Goal: Task Accomplishment & Management: Complete application form

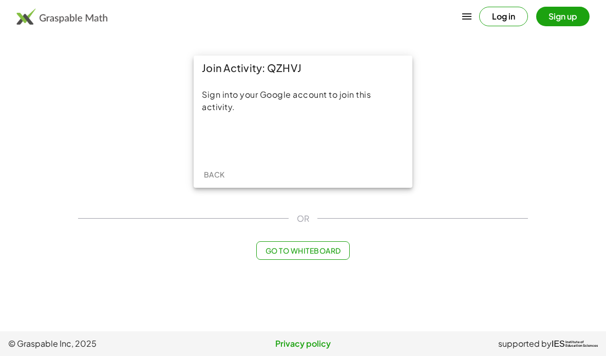
click at [332, 129] on div "Acceder con Google. Se abre en una pestaña nueva" at bounding box center [303, 139] width 98 height 23
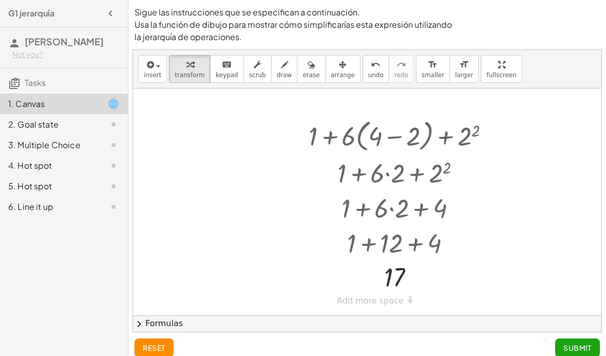
click at [509, 325] on button "chevron_right Formulas" at bounding box center [367, 323] width 469 height 16
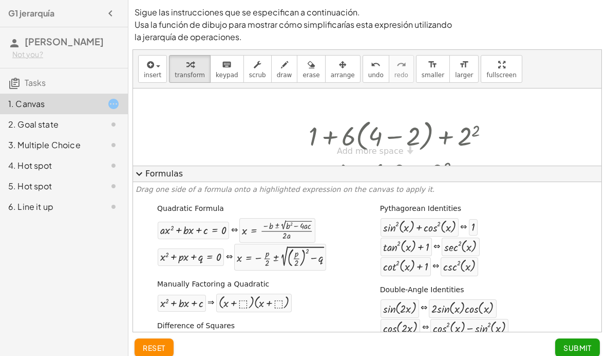
click at [148, 165] on button "expand_more Formulas" at bounding box center [367, 173] width 469 height 16
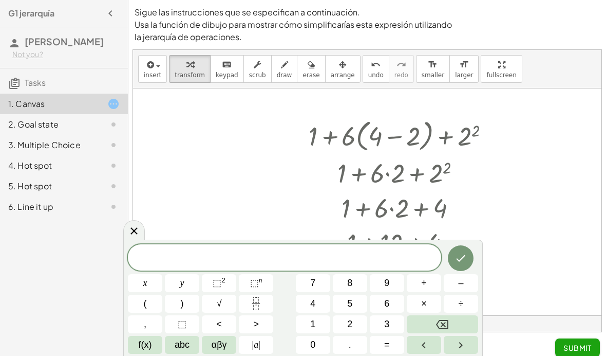
click at [128, 228] on icon at bounding box center [134, 231] width 12 height 12
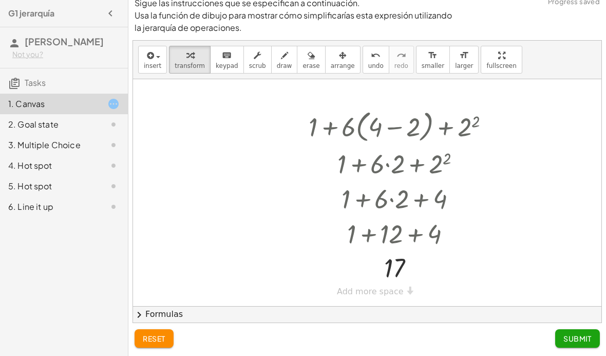
scroll to position [42, 0]
click at [585, 337] on span "Submit" at bounding box center [578, 337] width 28 height 9
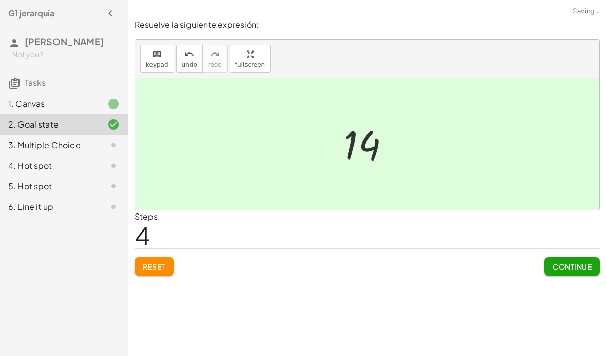
click at [579, 261] on span "Continue" at bounding box center [572, 265] width 39 height 9
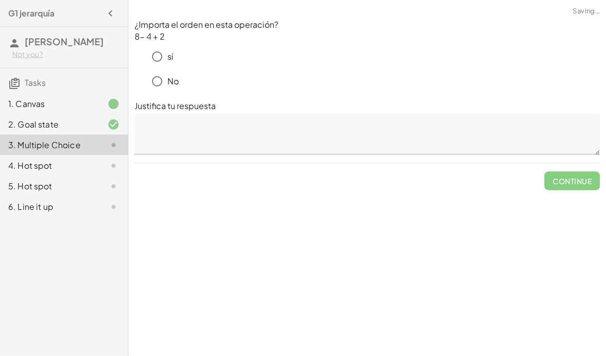
scroll to position [0, 0]
click at [502, 128] on textarea at bounding box center [367, 134] width 465 height 41
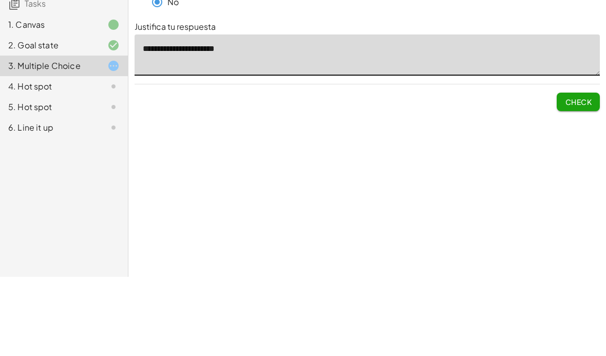
click at [581, 176] on span "Check" at bounding box center [578, 180] width 27 height 9
type textarea "**********"
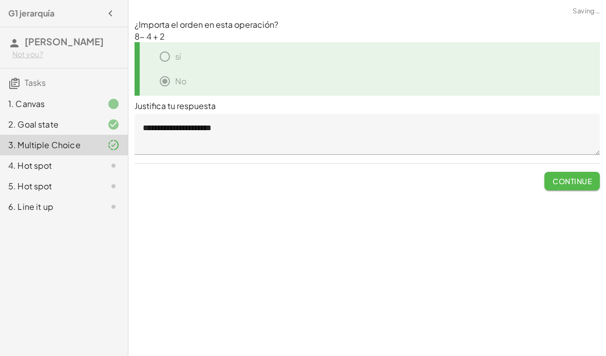
click at [572, 186] on button "Continue" at bounding box center [572, 181] width 55 height 18
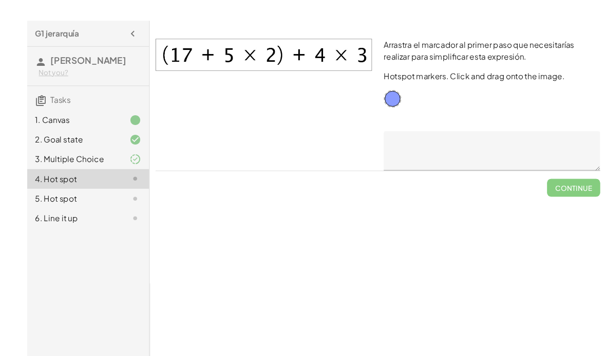
scroll to position [1, 0]
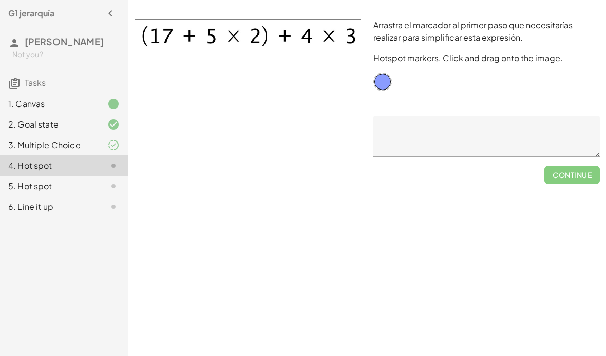
click at [215, 34] on img at bounding box center [248, 35] width 227 height 33
click at [251, 44] on img at bounding box center [248, 35] width 227 height 33
click at [212, 39] on img at bounding box center [248, 35] width 227 height 33
click at [251, 32] on img at bounding box center [248, 35] width 227 height 33
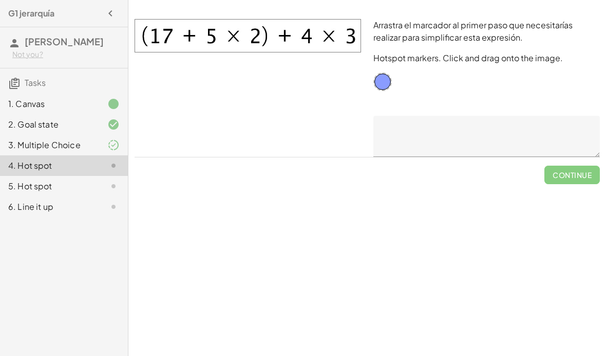
click at [209, 35] on img at bounding box center [248, 35] width 227 height 33
click at [226, 36] on img at bounding box center [248, 35] width 227 height 33
click at [114, 151] on icon at bounding box center [113, 145] width 12 height 12
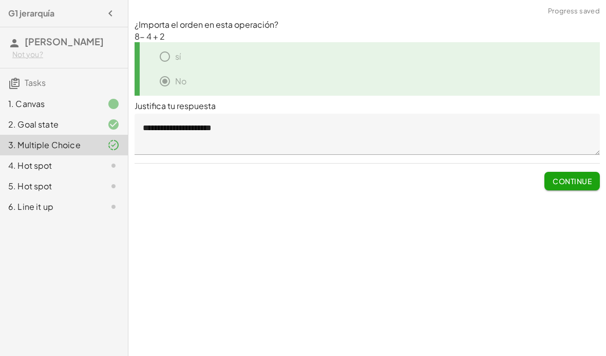
click at [211, 139] on textarea "**********" at bounding box center [367, 134] width 465 height 41
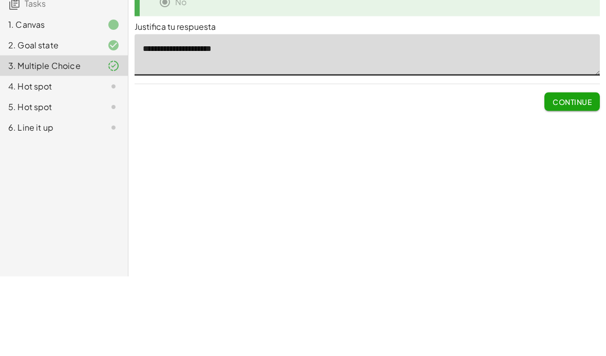
click at [576, 176] on span "Continue" at bounding box center [572, 180] width 39 height 9
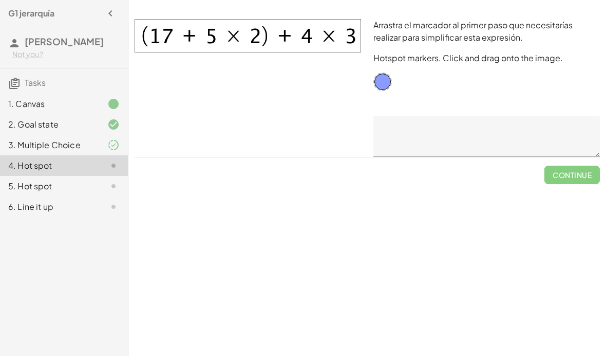
click at [228, 29] on img at bounding box center [248, 35] width 227 height 33
click at [261, 22] on img at bounding box center [248, 35] width 227 height 33
click at [265, 35] on img at bounding box center [248, 35] width 227 height 33
click at [252, 28] on img at bounding box center [248, 35] width 227 height 33
click at [287, 34] on img at bounding box center [248, 35] width 227 height 33
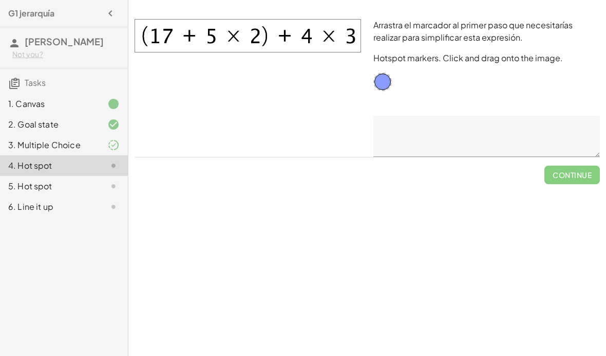
click at [193, 30] on img at bounding box center [248, 35] width 227 height 33
click at [429, 122] on textarea at bounding box center [486, 136] width 227 height 41
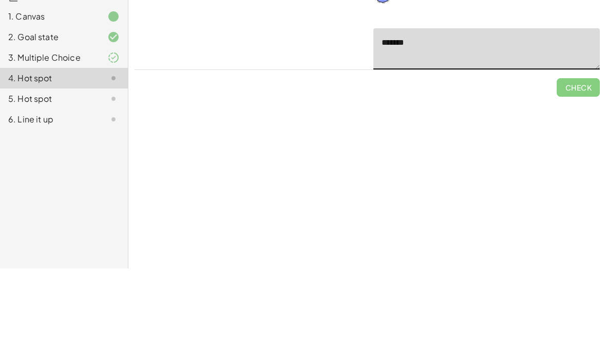
type textarea "***"
click at [577, 157] on span "Check" at bounding box center [578, 170] width 43 height 27
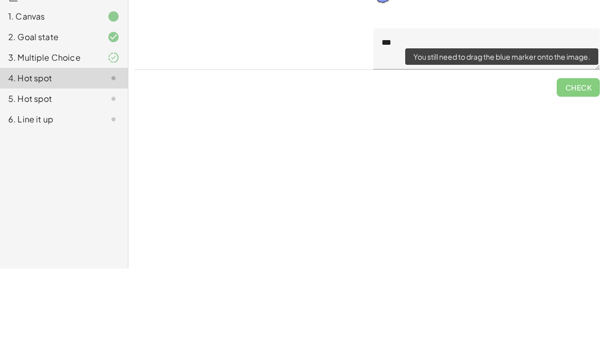
scroll to position [42, 0]
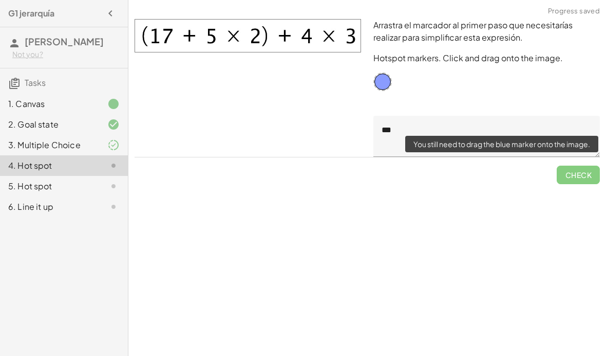
click at [586, 157] on span "Check" at bounding box center [578, 170] width 43 height 27
click at [585, 157] on span "Check" at bounding box center [578, 170] width 43 height 27
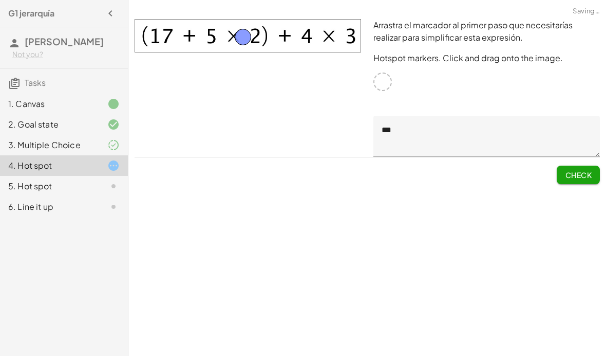
click at [585, 181] on button "Check" at bounding box center [578, 174] width 43 height 18
click at [247, 34] on img at bounding box center [248, 35] width 227 height 33
click at [587, 167] on button "Check" at bounding box center [578, 174] width 43 height 18
click at [417, 146] on textarea "***" at bounding box center [486, 136] width 227 height 41
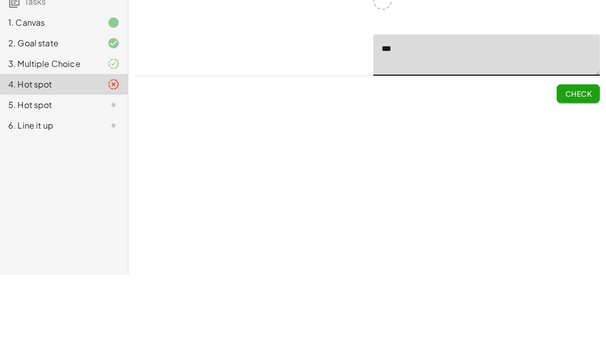
type textarea "***"
click at [581, 170] on span "Check" at bounding box center [578, 174] width 27 height 9
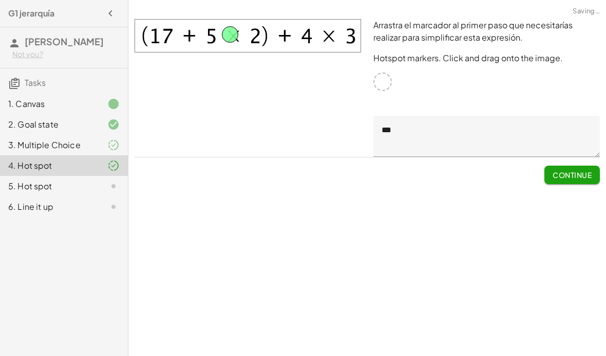
click at [582, 170] on span "Continue" at bounding box center [572, 174] width 39 height 9
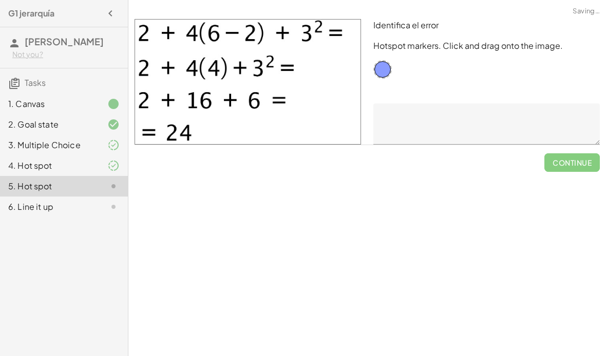
scroll to position [0, 0]
click at [389, 74] on div at bounding box center [382, 69] width 18 height 18
click at [389, 72] on div at bounding box center [382, 69] width 18 height 18
click at [303, 41] on img at bounding box center [248, 81] width 227 height 125
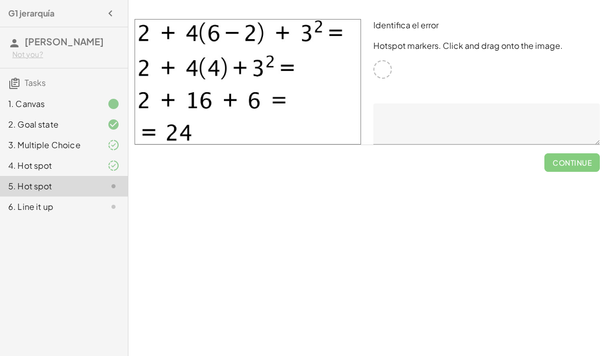
click at [403, 57] on div "Identifica el error Hotspot markers. Click and drag onto the image." at bounding box center [486, 82] width 239 height 138
click at [402, 57] on div "Identifica el error Hotspot markers. Click and drag onto the image." at bounding box center [486, 82] width 239 height 138
click at [368, 68] on div "Identifica el error Hotspot markers. Click and drag onto the image." at bounding box center [486, 82] width 239 height 138
click at [321, 40] on img at bounding box center [248, 81] width 227 height 125
click at [279, 43] on img at bounding box center [248, 81] width 227 height 125
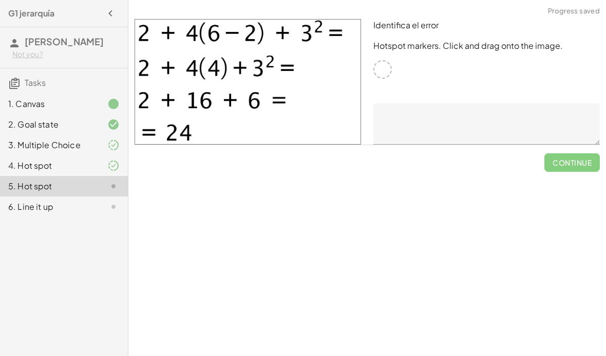
click at [297, 75] on img at bounding box center [248, 81] width 227 height 125
click at [395, 70] on div "Identifica el error Hotspot markers. Click and drag onto the image." at bounding box center [486, 82] width 239 height 138
click at [387, 63] on div at bounding box center [382, 69] width 18 height 18
click at [386, 64] on div at bounding box center [382, 69] width 18 height 18
click at [388, 79] on div "Identifica el error Hotspot markers. Click and drag onto the image." at bounding box center [486, 82] width 239 height 138
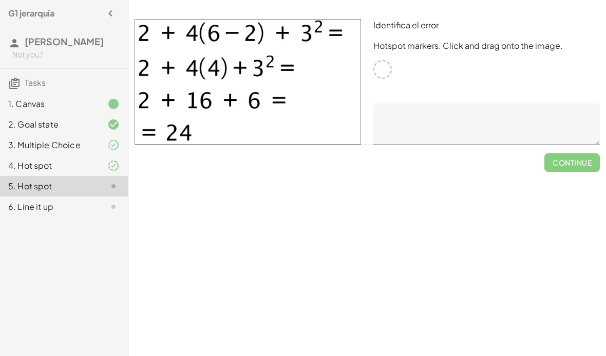
click at [396, 57] on div "Identifica el error Hotspot markers. Click and drag onto the image." at bounding box center [486, 82] width 239 height 138
click at [392, 63] on div "Identifica el error Hotspot markers. Click and drag onto the image." at bounding box center [486, 82] width 239 height 138
click at [577, 169] on span "Continue" at bounding box center [572, 158] width 55 height 27
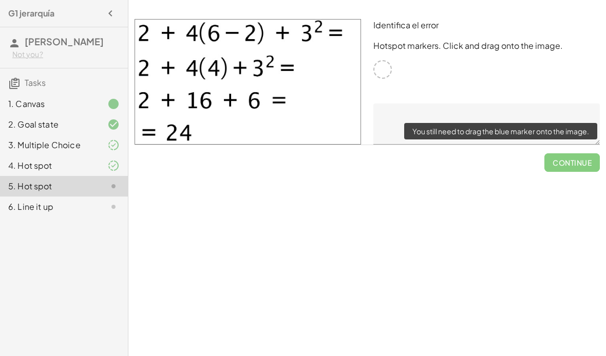
click at [579, 164] on span "Continue" at bounding box center [572, 158] width 55 height 27
click at [392, 63] on div "Identifica el error Hotspot markers. Click and drag onto the image." at bounding box center [486, 82] width 239 height 138
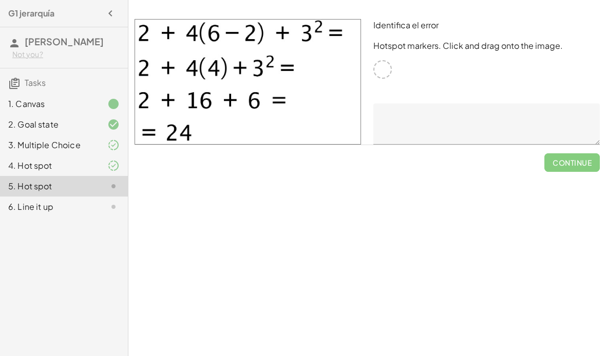
click at [392, 63] on div "Identifica el error Hotspot markers. Click and drag onto the image." at bounding box center [486, 82] width 239 height 138
click at [391, 68] on div at bounding box center [382, 69] width 18 height 18
click at [311, 80] on img at bounding box center [248, 81] width 227 height 125
click at [273, 28] on img at bounding box center [248, 81] width 227 height 125
click at [310, 27] on img at bounding box center [248, 81] width 227 height 125
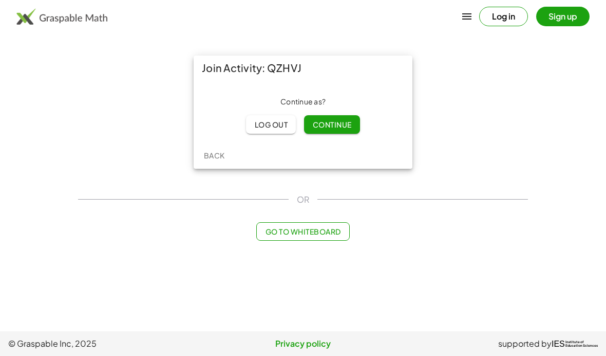
click at [335, 126] on span "Continue" at bounding box center [331, 124] width 39 height 9
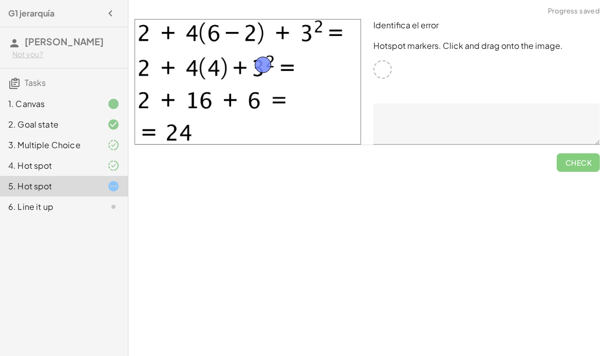
click at [431, 120] on textarea at bounding box center [486, 123] width 227 height 41
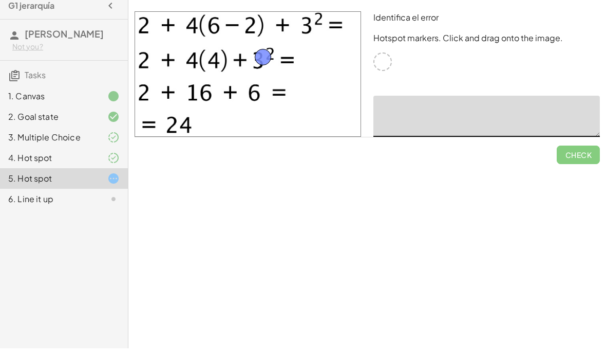
click at [554, 55] on div "Identifica el error Hotspot markers. Click and drag onto the image." at bounding box center [486, 82] width 239 height 138
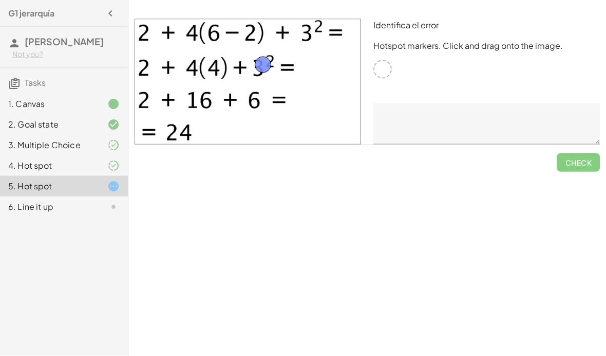
scroll to position [26, 0]
click at [533, 103] on textarea at bounding box center [486, 123] width 227 height 41
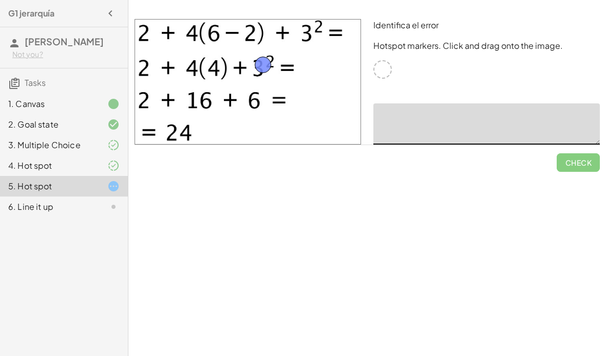
scroll to position [0, 0]
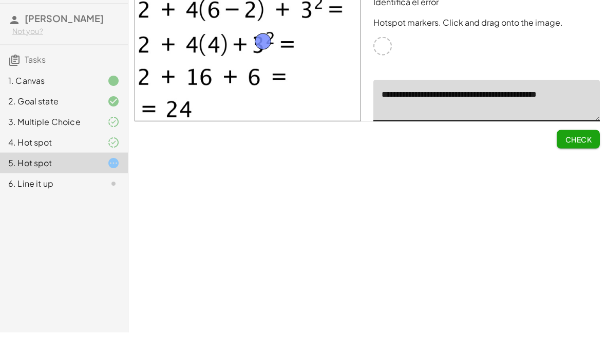
type textarea "**********"
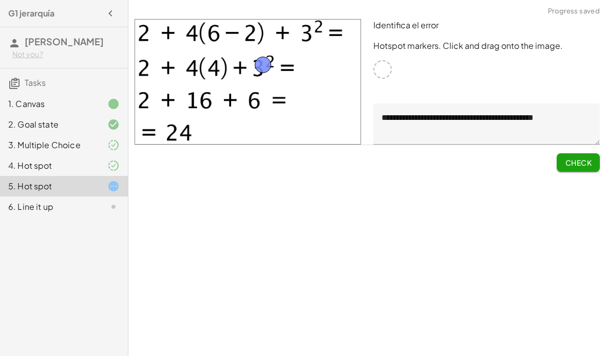
click at [584, 158] on span "Check" at bounding box center [578, 162] width 27 height 9
click at [574, 158] on span "Continue" at bounding box center [572, 162] width 39 height 9
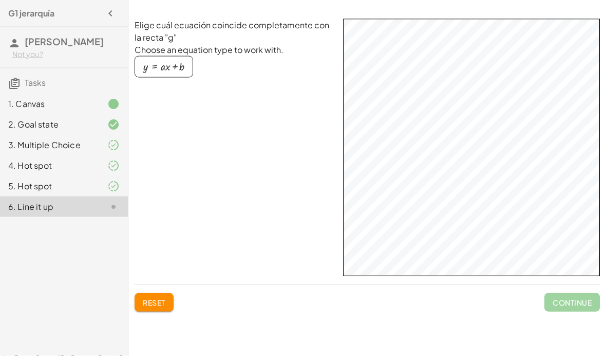
scroll to position [0, 0]
click at [151, 64] on div "button" at bounding box center [163, 66] width 41 height 11
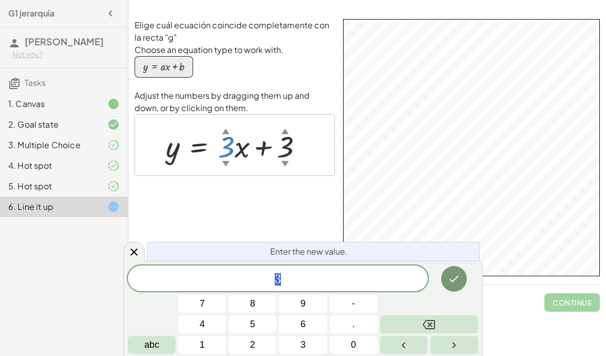
click at [238, 207] on div "Elige cuál ecuación coincide completamente con la recta "g" Choose an equation …" at bounding box center [235, 147] width 200 height 257
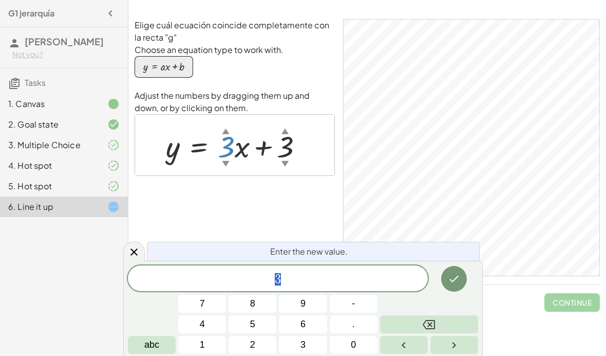
click at [261, 340] on button "2" at bounding box center [253, 344] width 48 height 18
click at [457, 282] on icon "Done" at bounding box center [454, 278] width 12 height 12
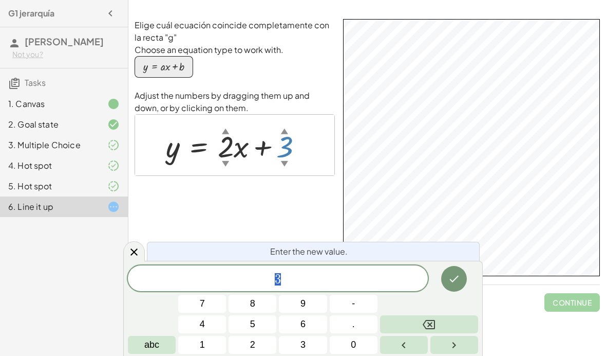
click at [257, 338] on button "2" at bounding box center [253, 344] width 48 height 18
click at [454, 278] on icon "Done" at bounding box center [454, 278] width 12 height 12
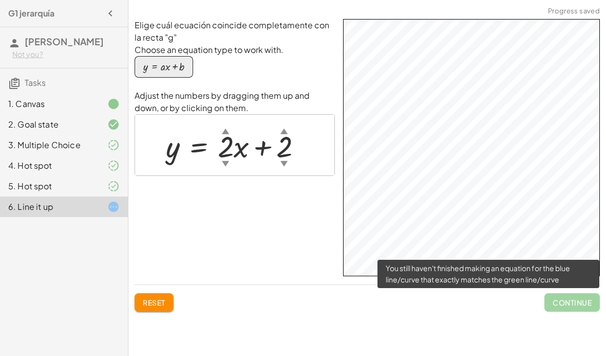
click at [585, 309] on span "Continue" at bounding box center [572, 302] width 55 height 18
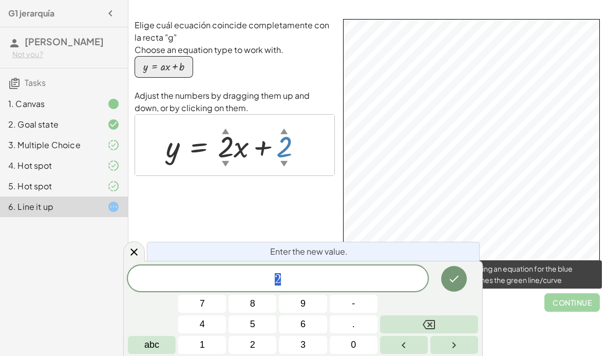
click at [257, 342] on button "2" at bounding box center [253, 344] width 48 height 18
click at [448, 278] on icon "Done" at bounding box center [454, 278] width 12 height 12
click at [441, 319] on button "Backspace" at bounding box center [429, 324] width 98 height 18
click at [354, 300] on span "-" at bounding box center [353, 303] width 3 height 14
click at [249, 338] on button "2" at bounding box center [253, 344] width 48 height 18
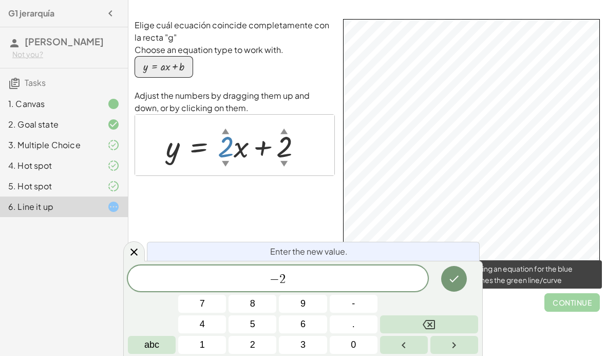
click at [451, 277] on icon "Done" at bounding box center [454, 278] width 12 height 12
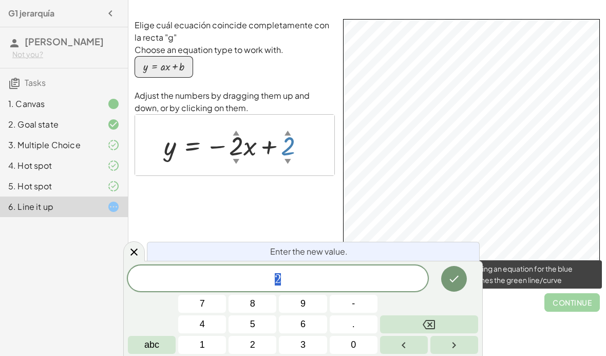
click at [363, 296] on button "-" at bounding box center [354, 303] width 48 height 18
click at [257, 331] on button "5" at bounding box center [253, 324] width 48 height 18
click at [259, 343] on button "2" at bounding box center [253, 344] width 48 height 18
click at [440, 327] on button "Backspace" at bounding box center [429, 324] width 98 height 18
click at [439, 327] on button "Backspace" at bounding box center [429, 324] width 98 height 18
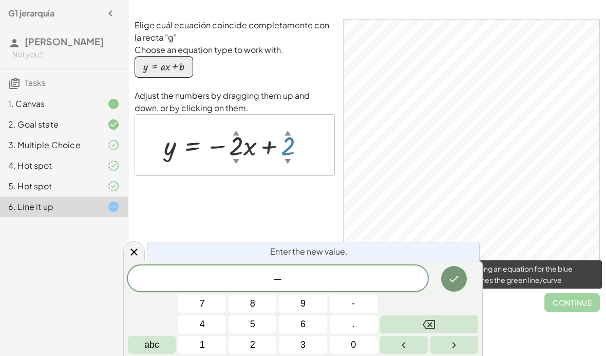
click at [268, 341] on button "2" at bounding box center [253, 344] width 48 height 18
click at [463, 275] on button "Done" at bounding box center [454, 279] width 26 height 26
click at [456, 267] on button "Done" at bounding box center [454, 279] width 26 height 26
click at [438, 324] on button "Backspace" at bounding box center [429, 324] width 98 height 18
click at [437, 324] on button "Backspace" at bounding box center [429, 324] width 98 height 18
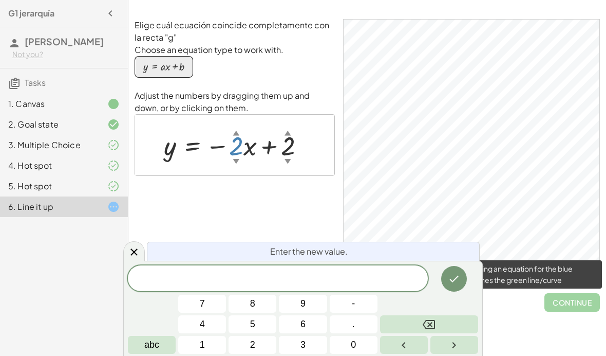
click at [253, 331] on button "5" at bounding box center [253, 324] width 48 height 18
click at [451, 281] on icon "Done" at bounding box center [454, 278] width 12 height 12
click at [264, 339] on button "2" at bounding box center [253, 344] width 48 height 18
click at [461, 282] on button "Done" at bounding box center [454, 279] width 26 height 26
click at [354, 300] on span "-" at bounding box center [353, 303] width 3 height 14
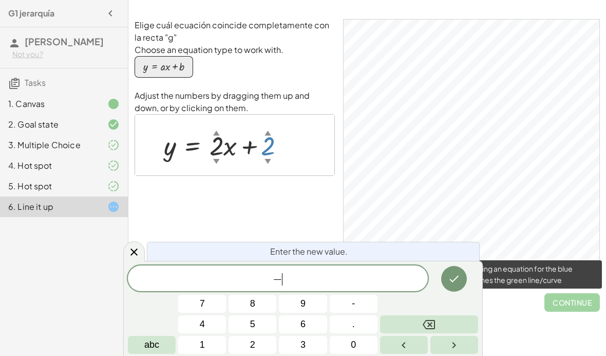
click at [251, 346] on span "2" at bounding box center [252, 345] width 5 height 14
click at [459, 277] on icon "Done" at bounding box center [454, 278] width 12 height 12
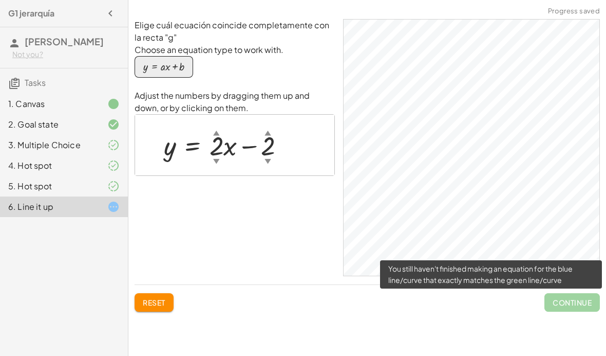
click at [576, 296] on span "Continue" at bounding box center [572, 302] width 55 height 18
click at [576, 295] on span "Continue" at bounding box center [572, 302] width 55 height 18
click at [576, 304] on span "Continue" at bounding box center [572, 302] width 55 height 18
click at [575, 308] on span "Continue" at bounding box center [572, 302] width 55 height 18
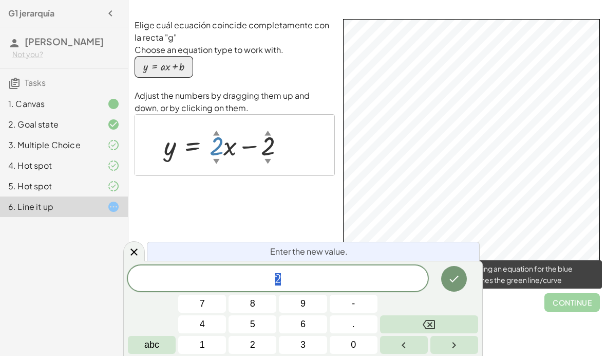
click at [457, 278] on icon "Done" at bounding box center [454, 278] width 9 height 7
click at [457, 279] on icon "Done" at bounding box center [454, 278] width 12 height 12
click at [197, 346] on button "1" at bounding box center [202, 344] width 48 height 18
click at [463, 283] on button "Done" at bounding box center [454, 279] width 26 height 26
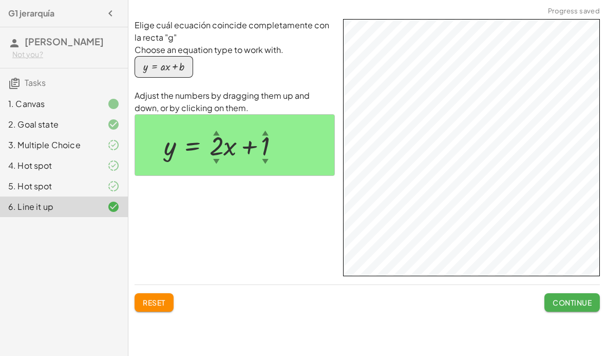
click at [588, 302] on span "Continue" at bounding box center [572, 301] width 39 height 9
